Goal: Information Seeking & Learning: Learn about a topic

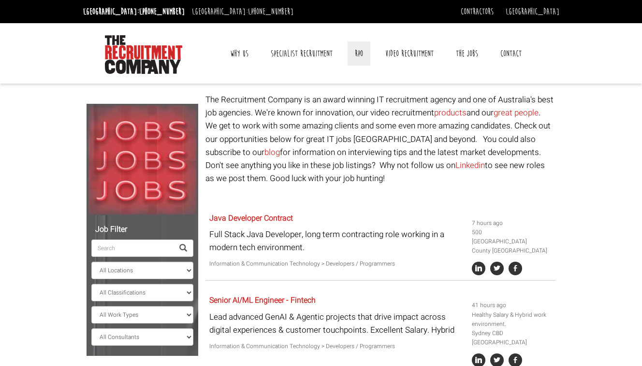
click at [357, 53] on link "RPO" at bounding box center [359, 54] width 23 height 24
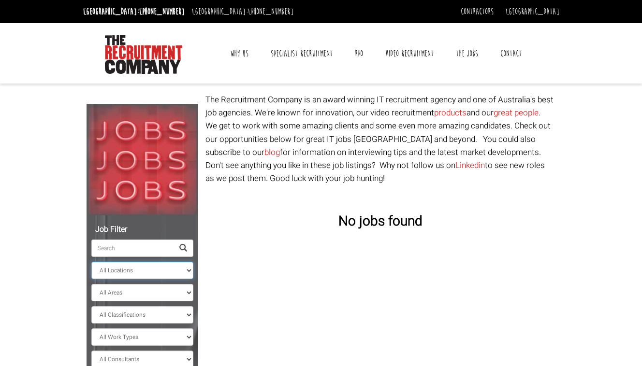
select select "Surry Hills"
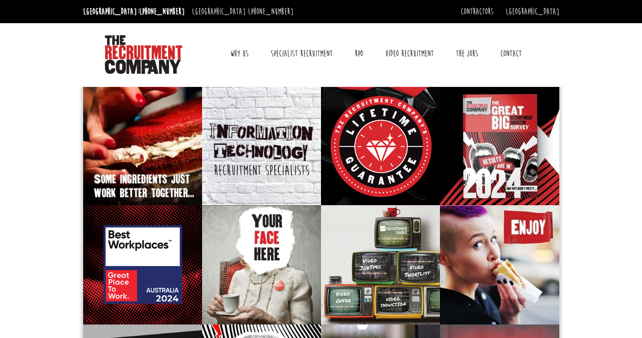
scroll to position [2, 0]
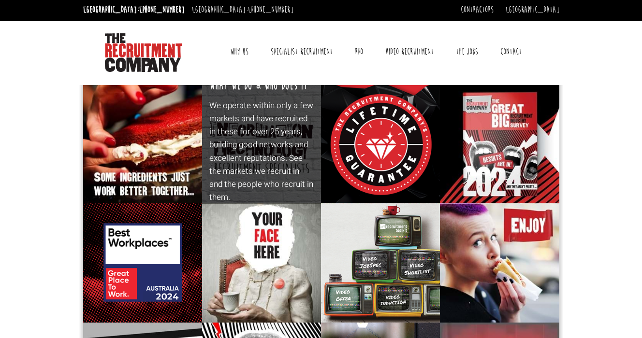
click at [279, 141] on p "We operate within only a few markets and have recruited in these for over 25 ye…" at bounding box center [261, 151] width 105 height 105
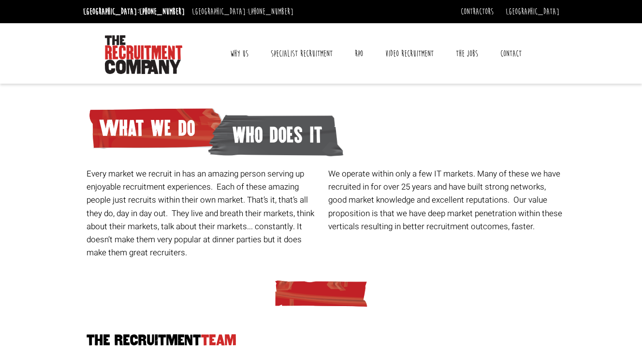
scroll to position [195, 0]
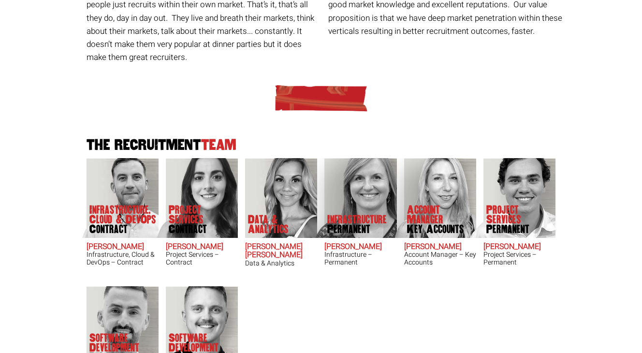
click at [216, 206] on p "Project Services Contract" at bounding box center [203, 219] width 69 height 29
